Goal: Find specific page/section: Find specific page/section

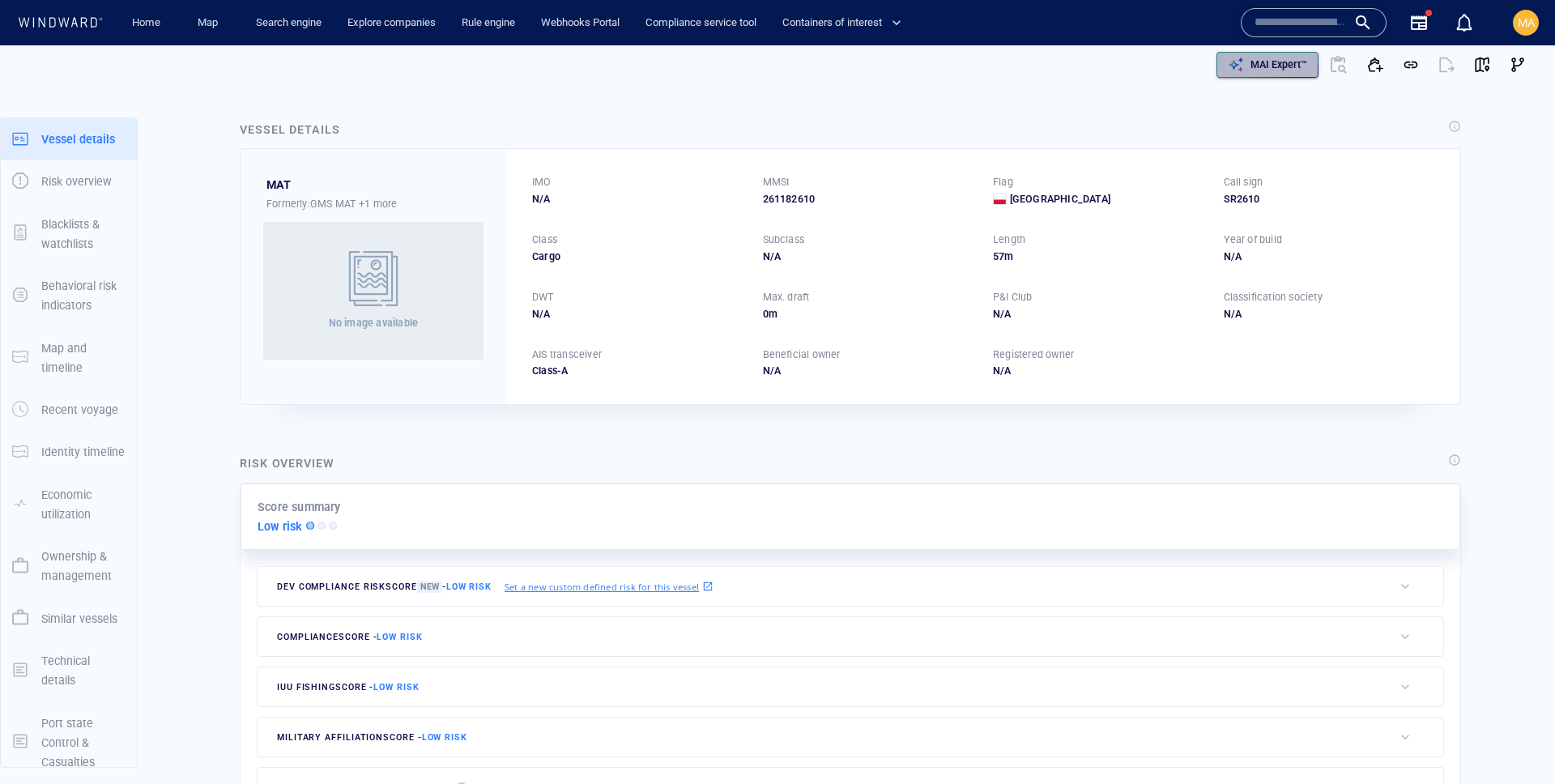
click at [1249, 56] on div "MAI Expert™" at bounding box center [1278, 64] width 63 height 21
click at [1265, 78] on div "MAI Expert™" at bounding box center [1155, 64] width 762 height 39
click at [1264, 73] on div "MAI Expert™" at bounding box center [1278, 64] width 63 height 21
click at [1272, 66] on p "MAI Expert™" at bounding box center [1278, 64] width 57 height 15
click at [1278, 70] on p "MAI Expert™" at bounding box center [1278, 64] width 57 height 15
